Goal: Information Seeking & Learning: Learn about a topic

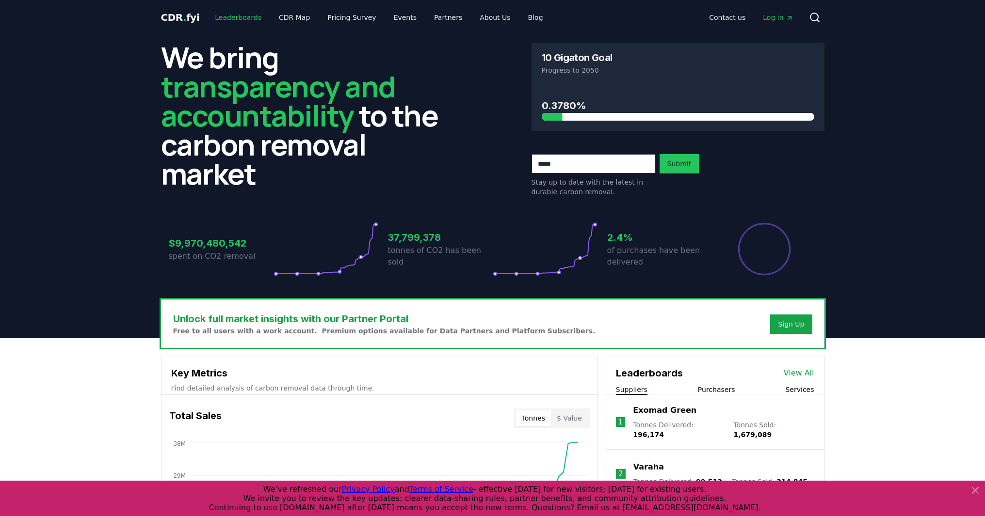
click at [234, 21] on link "Leaderboards" at bounding box center [238, 17] width 62 height 17
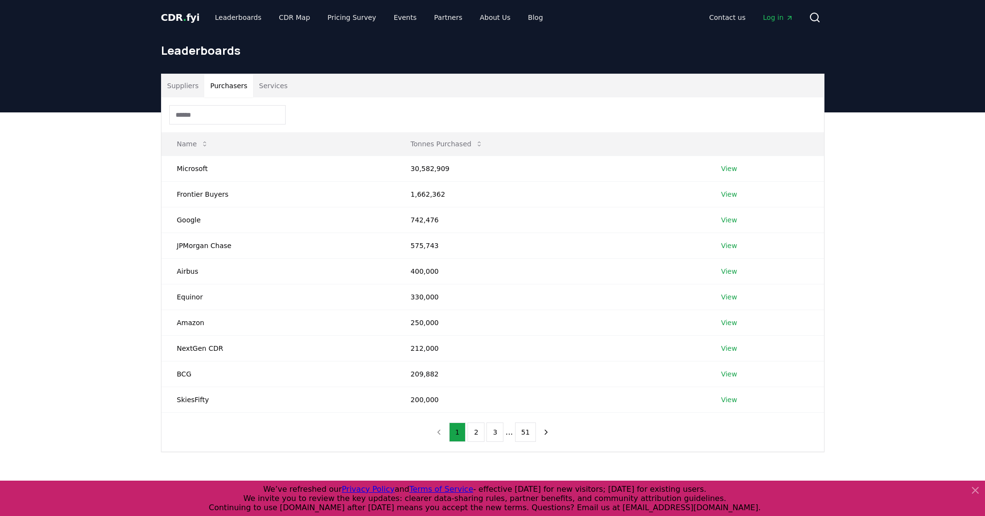
click at [228, 85] on button "Purchasers" at bounding box center [228, 85] width 49 height 23
click at [230, 111] on input at bounding box center [227, 114] width 116 height 19
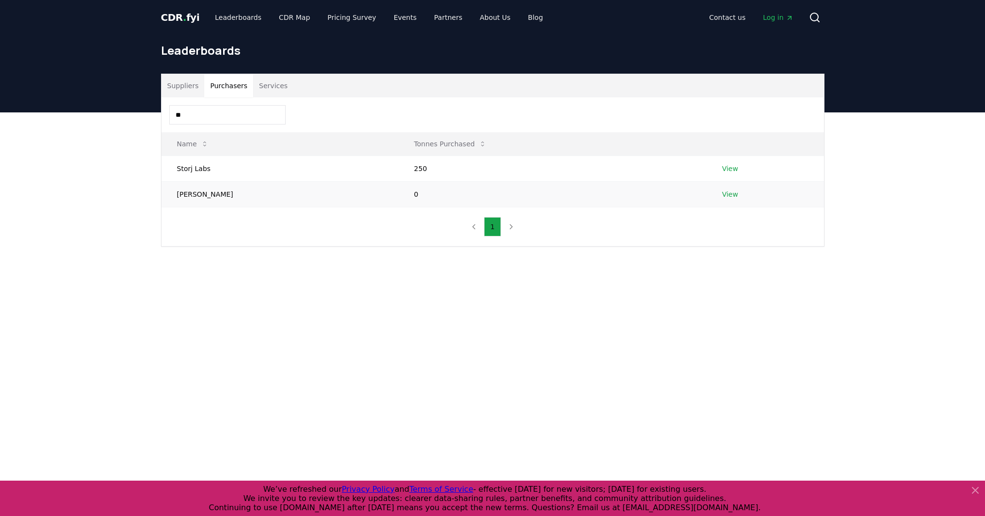
type input "*"
click at [728, 196] on link "View" at bounding box center [730, 195] width 16 height 10
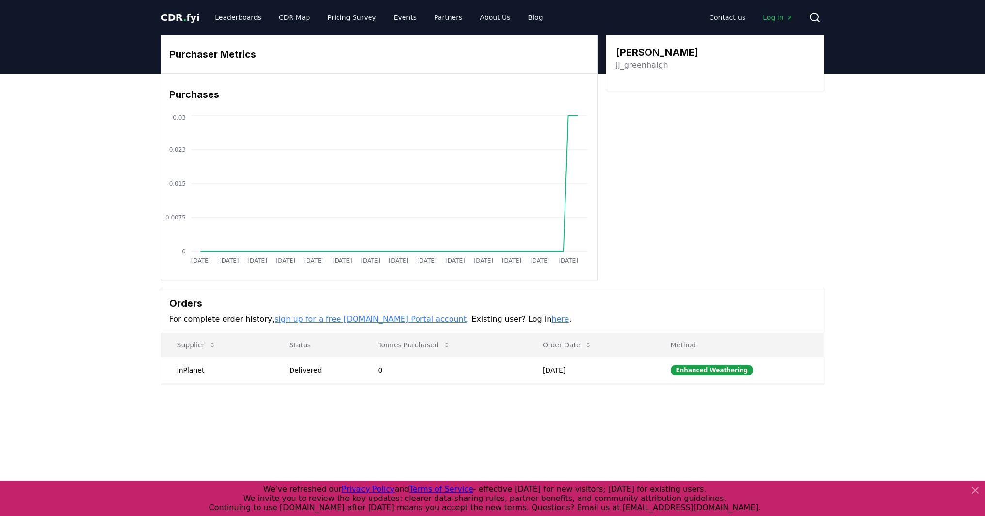
click at [183, 18] on span "CDR . fyi" at bounding box center [180, 18] width 39 height 12
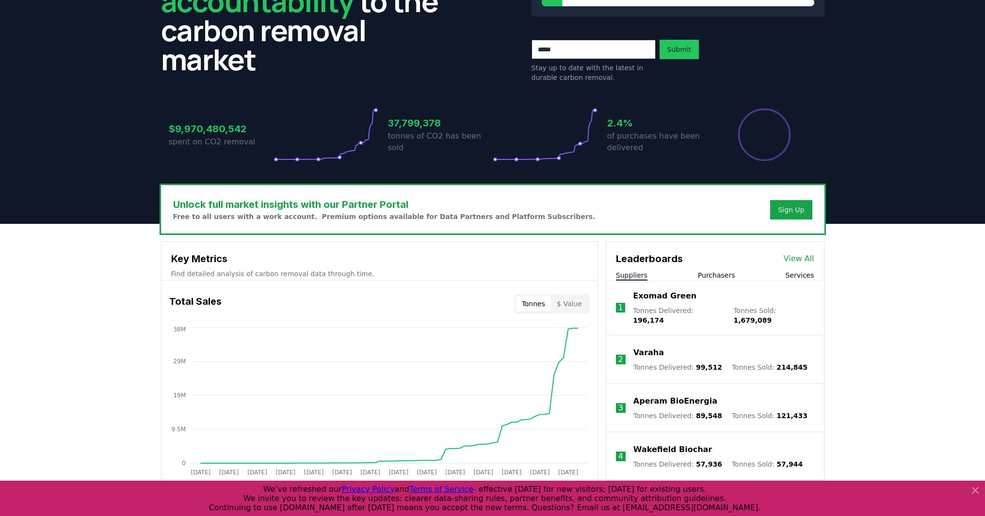
scroll to position [138, 0]
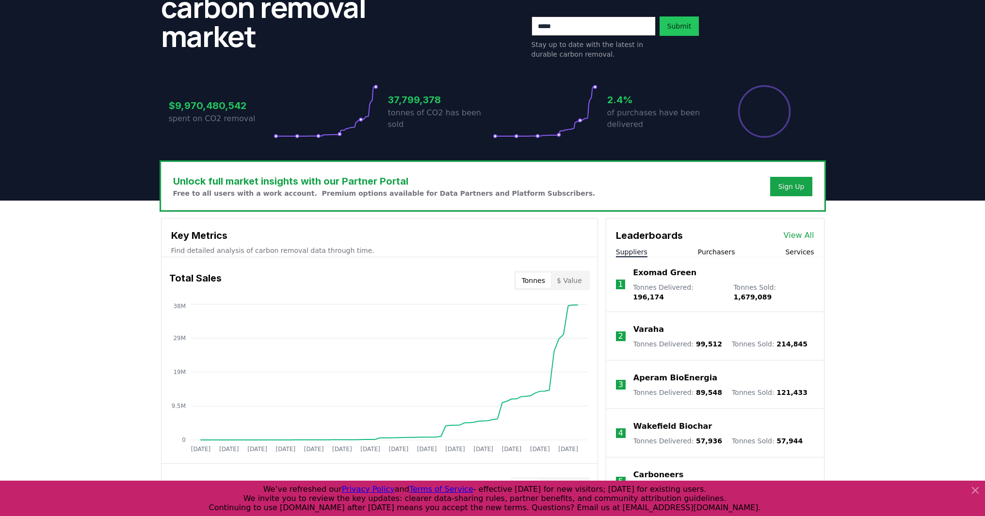
click at [571, 286] on button "$ Value" at bounding box center [569, 281] width 37 height 16
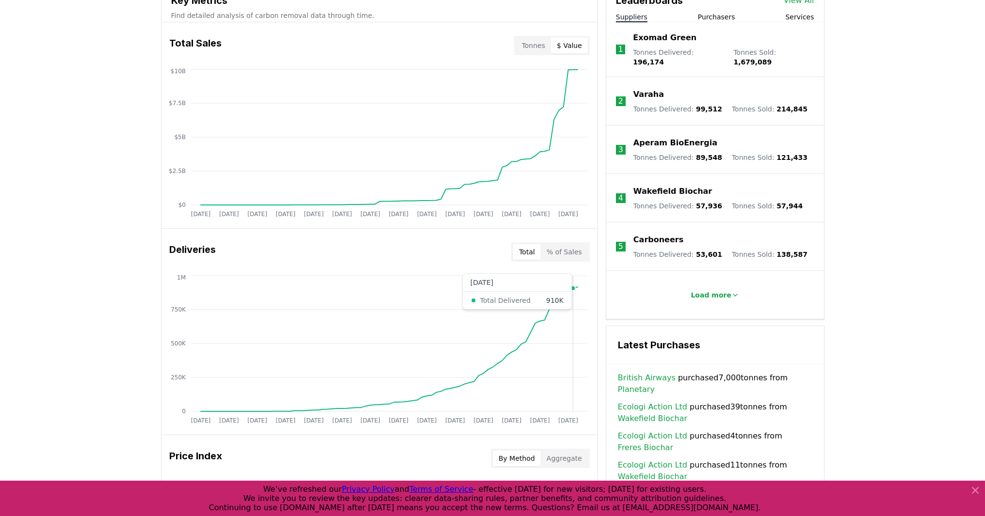
scroll to position [377, 0]
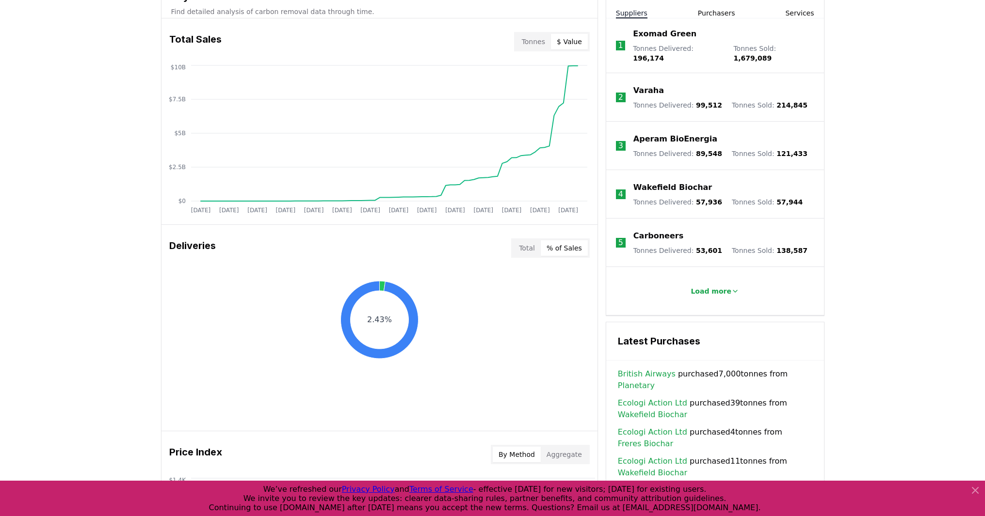
click at [553, 253] on button "% of Sales" at bounding box center [564, 249] width 47 height 16
